Goal: Information Seeking & Learning: Learn about a topic

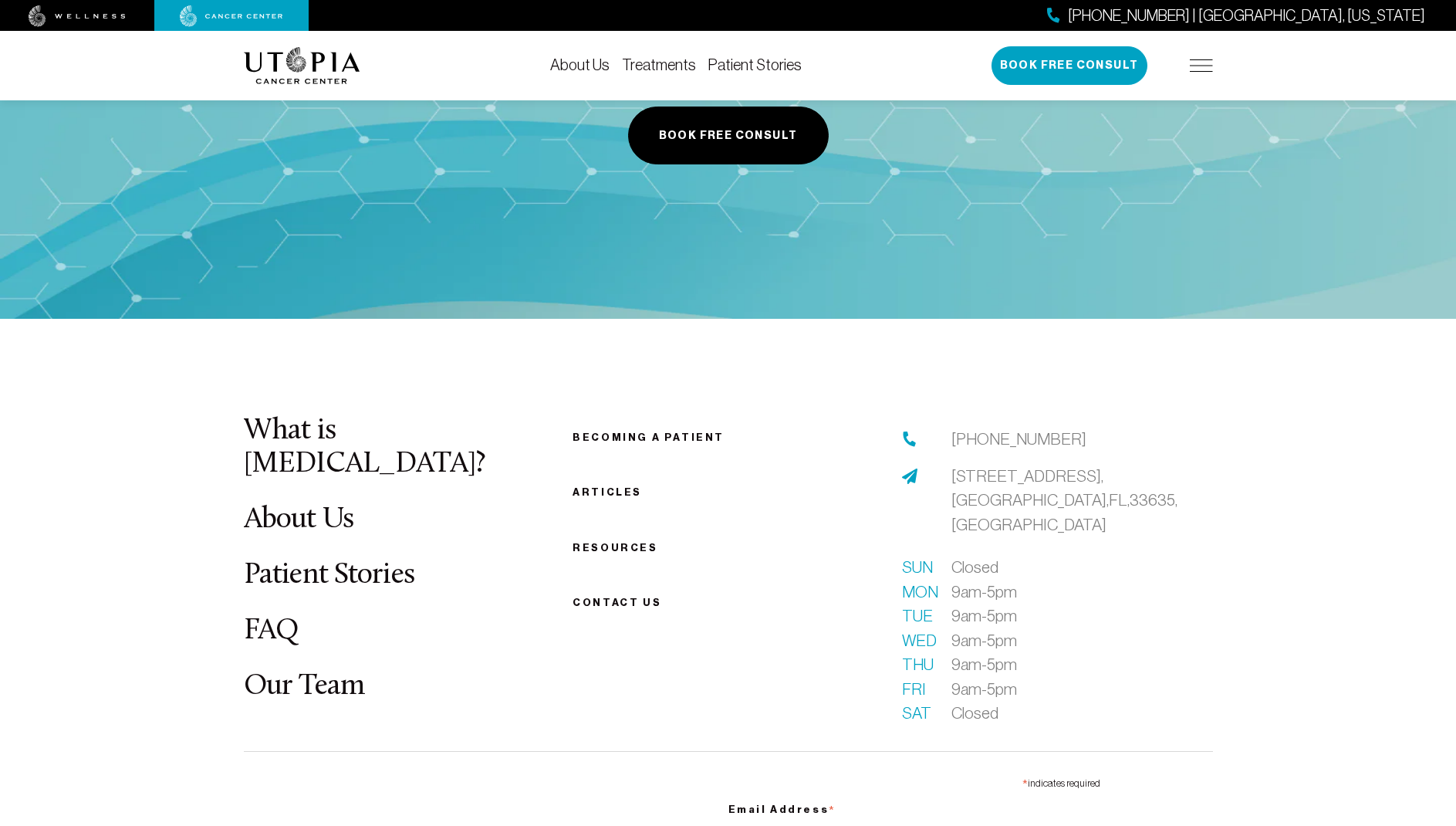
scroll to position [2770, 0]
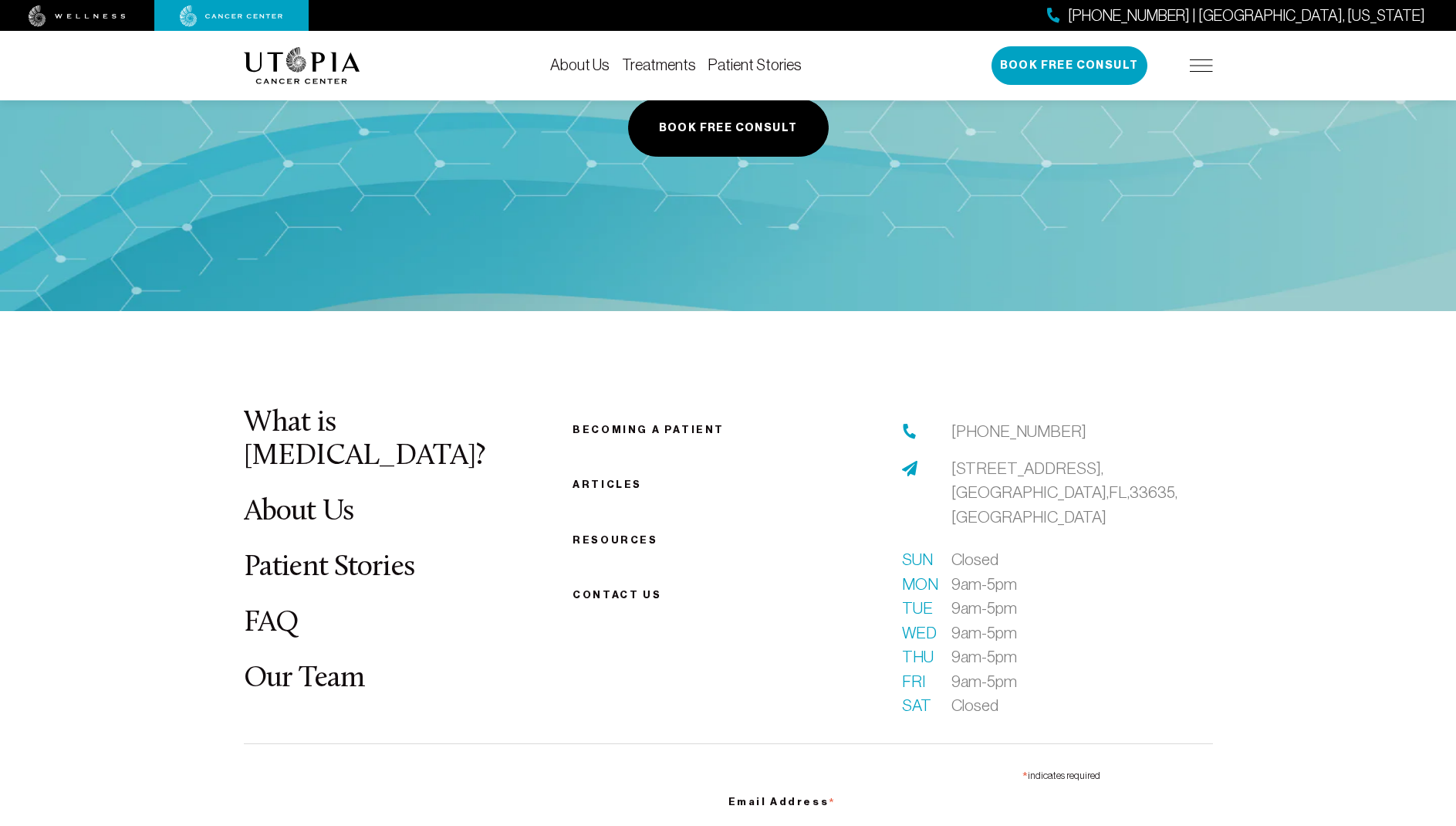
click at [681, 62] on link "Treatments" at bounding box center [659, 64] width 74 height 17
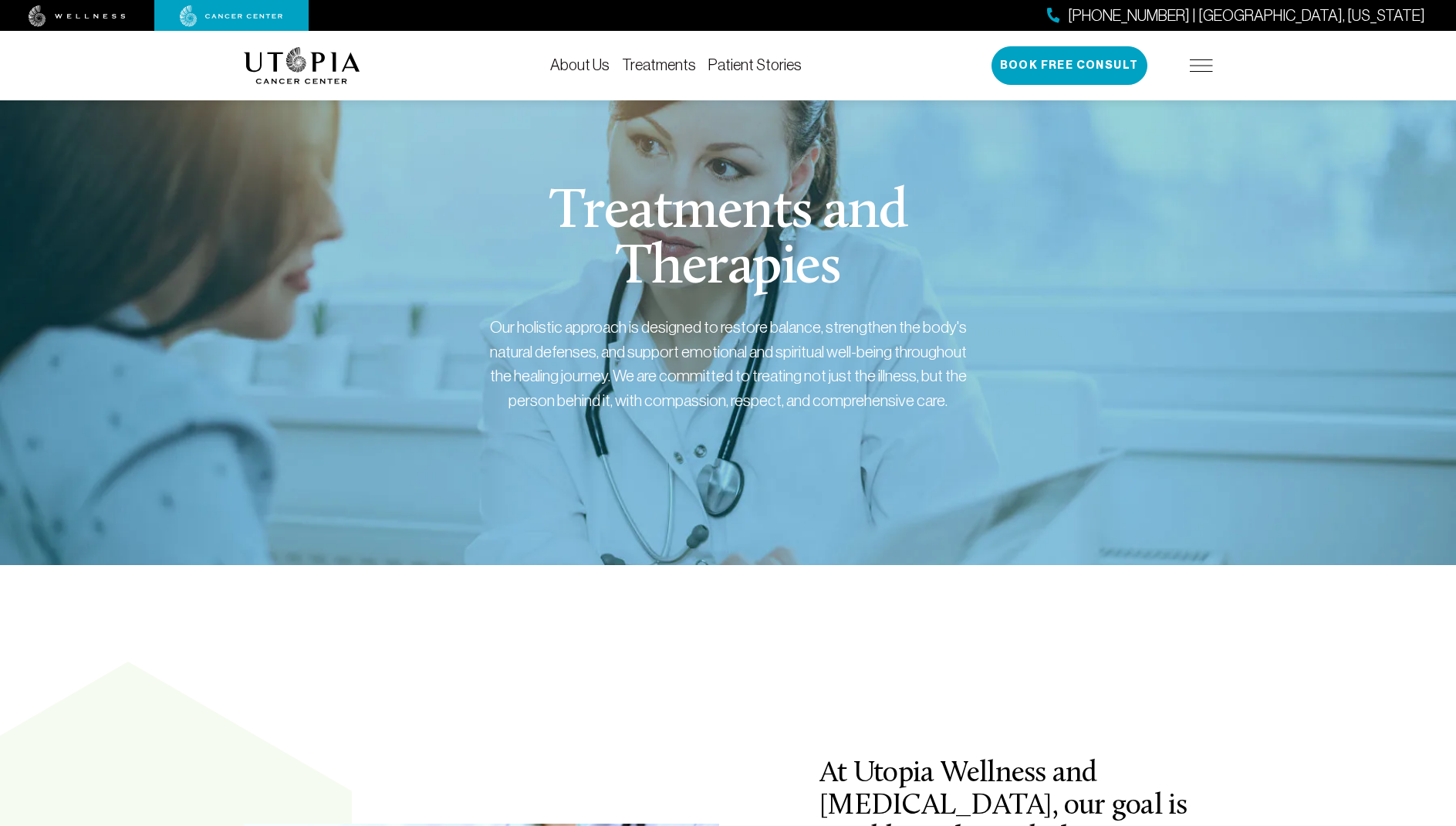
click at [1211, 65] on img at bounding box center [1201, 65] width 24 height 13
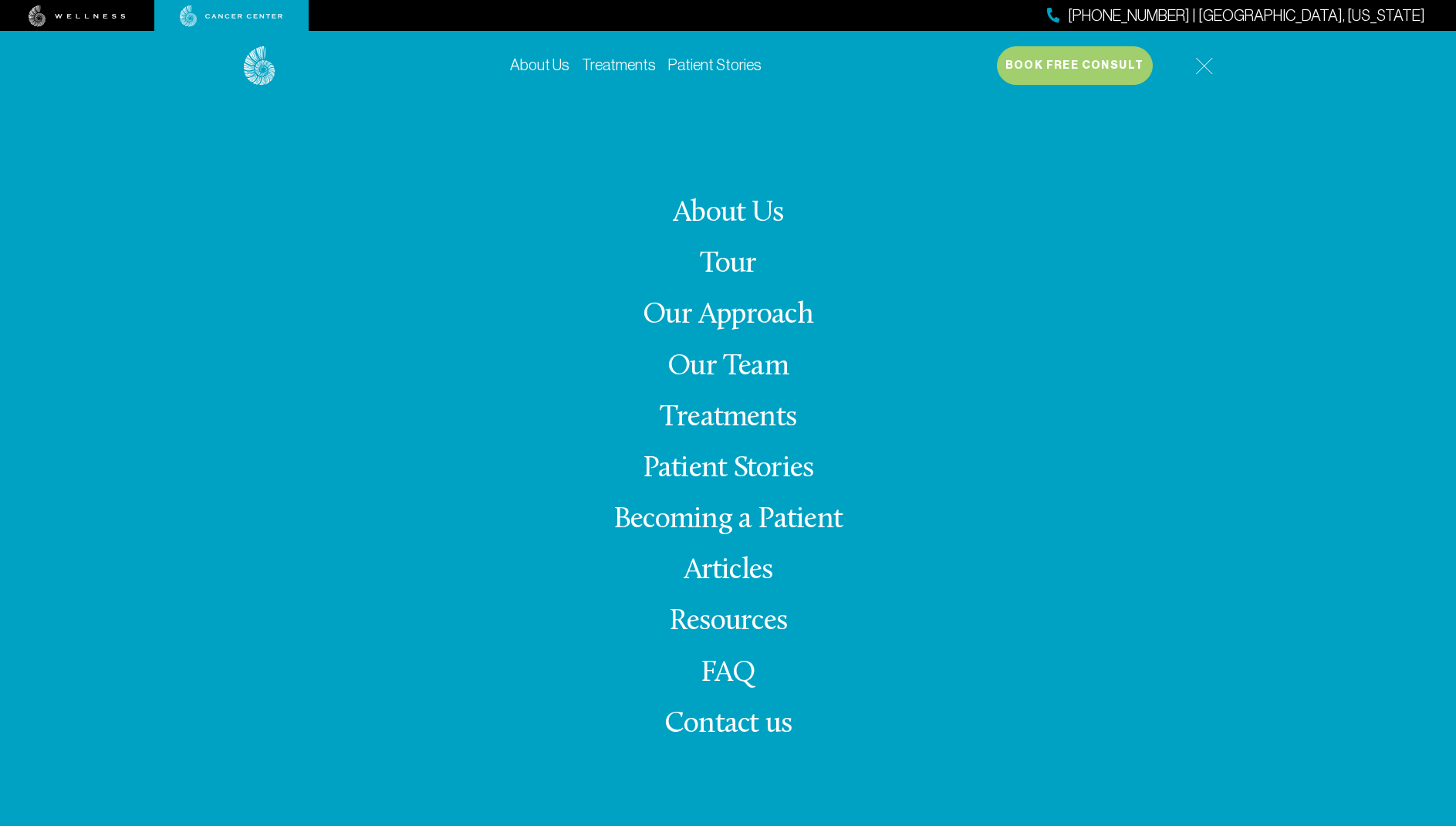
click at [736, 418] on link "Treatments" at bounding box center [728, 418] width 137 height 30
click at [722, 422] on link "Treatments" at bounding box center [728, 418] width 137 height 30
click at [1201, 64] on img at bounding box center [1204, 66] width 18 height 18
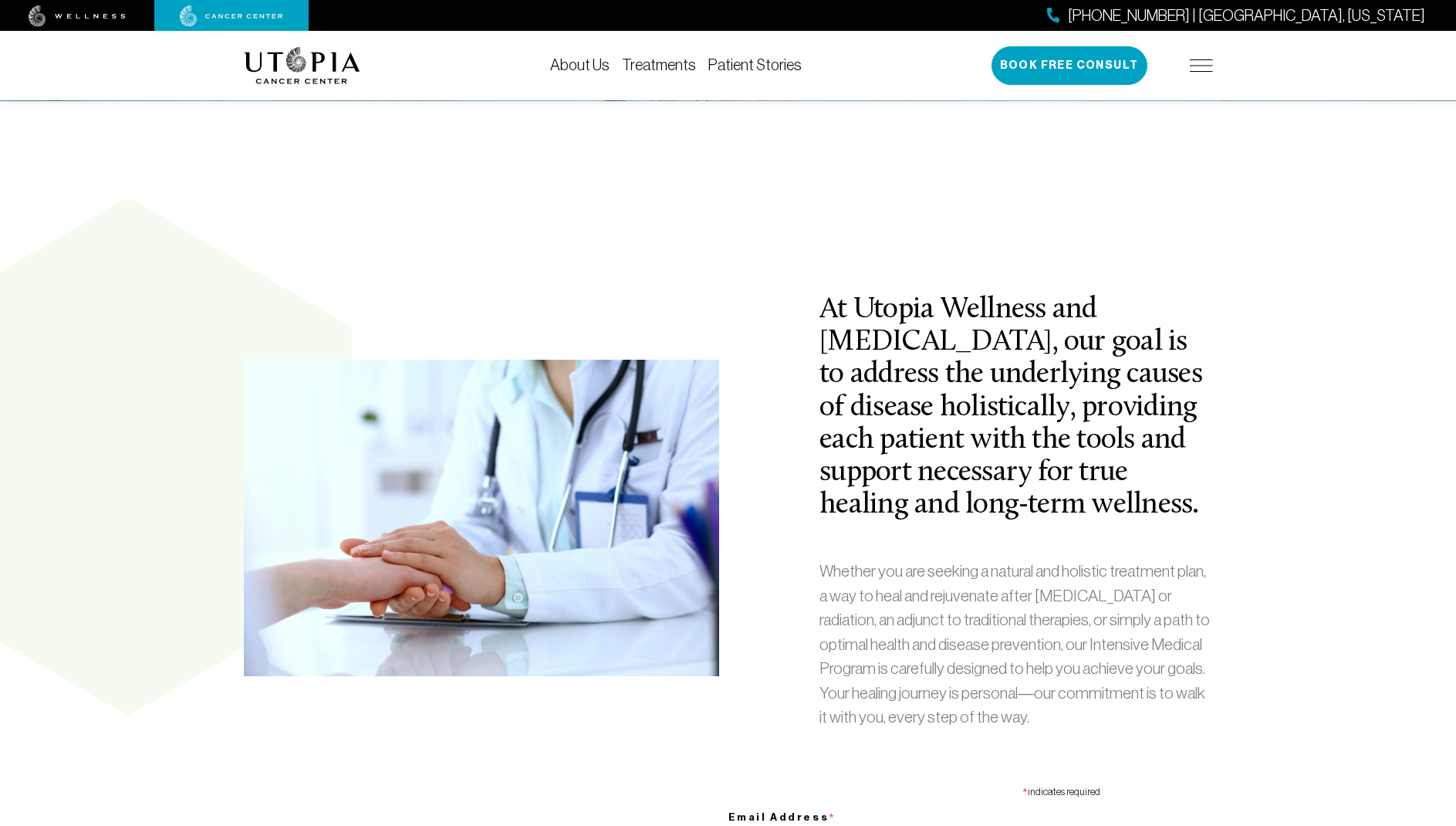
click at [1199, 59] on div "[PHONE_NUMBER] | [GEOGRAPHIC_DATA], [US_STATE] Book Free Consult" at bounding box center [1102, 65] width 221 height 38
click at [1192, 69] on img at bounding box center [1201, 65] width 24 height 13
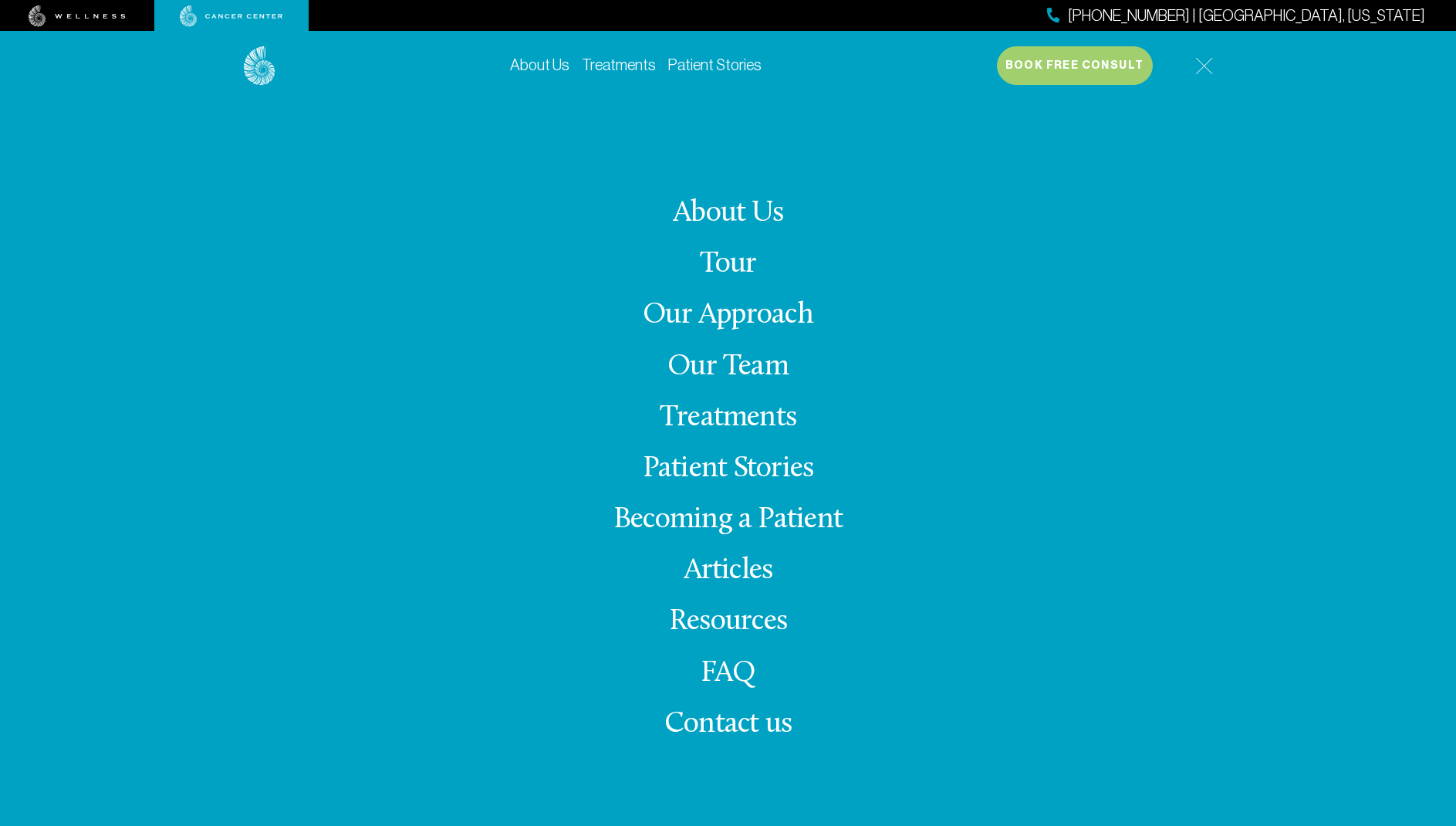
click at [712, 372] on link "Our Team" at bounding box center [728, 367] width 121 height 30
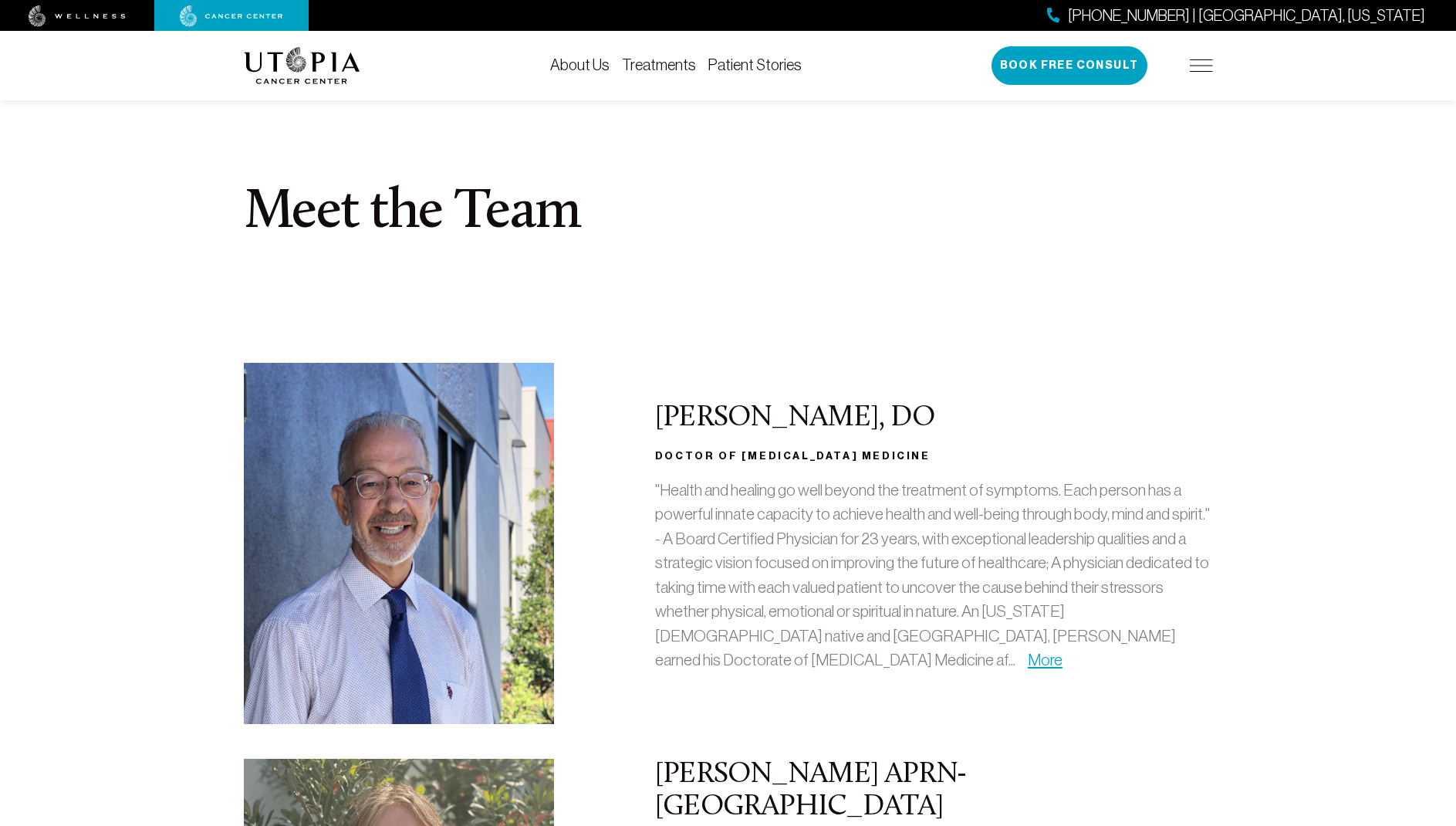
click at [1195, 63] on img at bounding box center [1201, 65] width 24 height 13
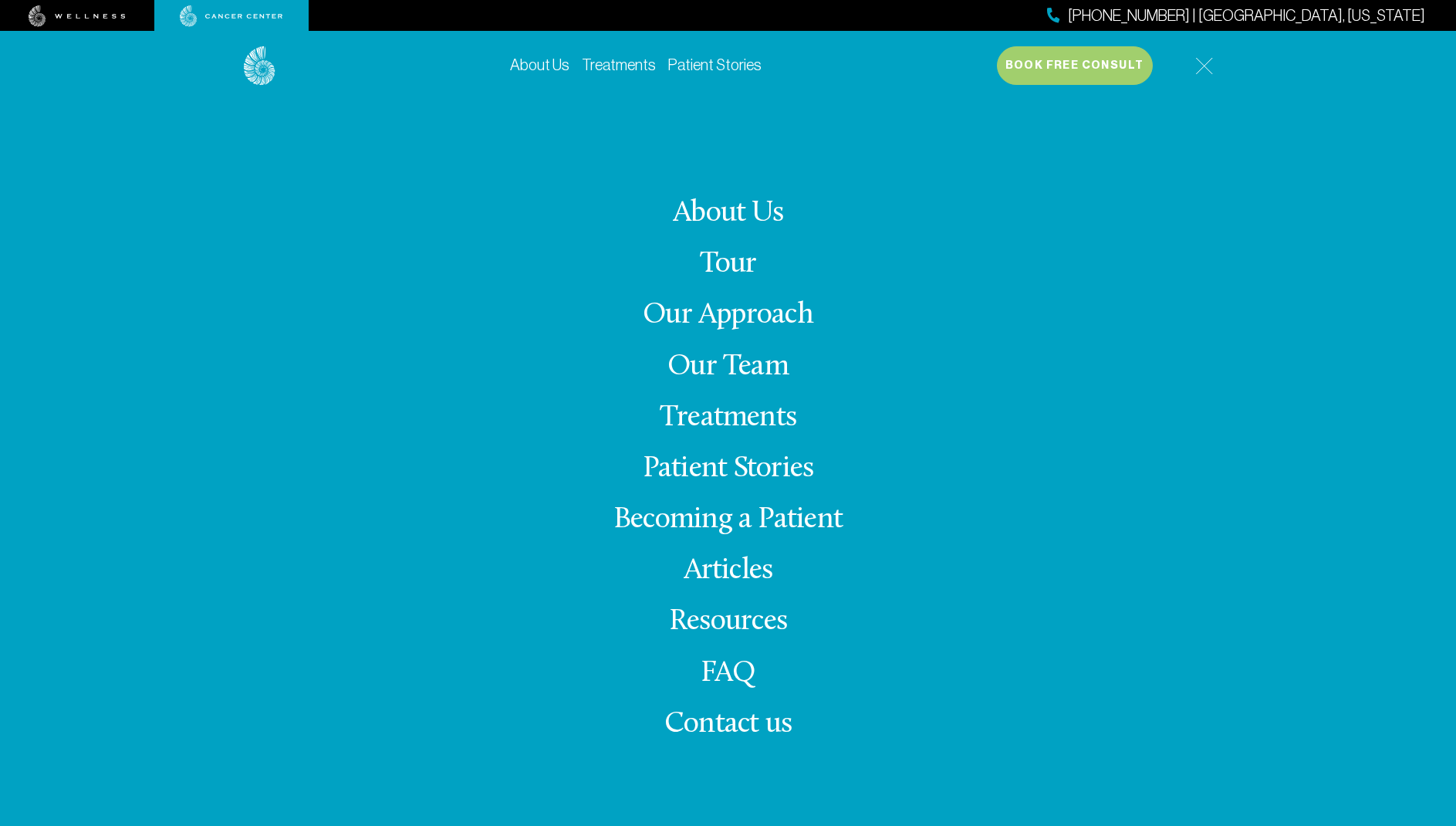
click at [746, 427] on link "Treatments" at bounding box center [728, 418] width 137 height 30
